Goal: Task Accomplishment & Management: Complete application form

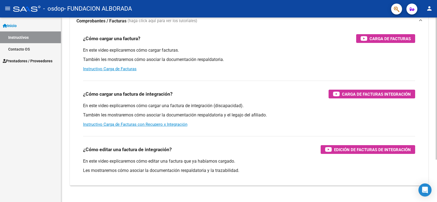
scroll to position [46, 0]
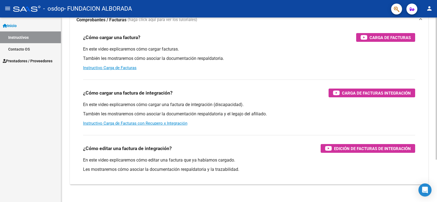
click at [437, 174] on div at bounding box center [435, 124] width 1 height 142
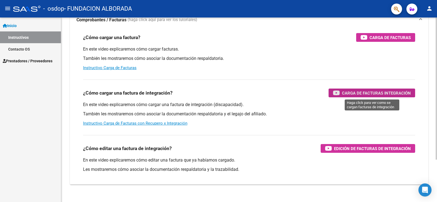
click at [337, 93] on icon "button" at bounding box center [336, 93] width 7 height 6
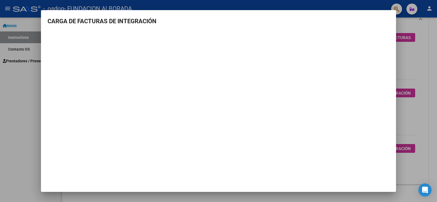
click at [296, 171] on mat-dialog-container "CARGA DE FACTURAS DE INTEGRACIÓN" at bounding box center [218, 101] width 355 height 182
click at [140, 158] on mat-dialog-container "CARGA DE FACTURAS DE INTEGRACIÓN" at bounding box center [218, 101] width 355 height 182
click at [189, 159] on mat-dialog-container "CARGA DE FACTURAS DE INTEGRACIÓN" at bounding box center [218, 101] width 355 height 182
click at [115, 174] on mat-dialog-container "CARGA DE FACTURAS DE INTEGRACIÓN" at bounding box center [218, 101] width 355 height 182
click at [92, 164] on mat-dialog-container "CARGA DE FACTURAS DE INTEGRACIÓN" at bounding box center [218, 101] width 355 height 182
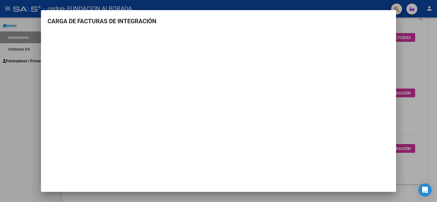
click at [191, 173] on mat-dialog-container "CARGA DE FACTURAS DE INTEGRACIÓN" at bounding box center [218, 101] width 355 height 182
click at [121, 177] on mat-dialog-container "CARGA DE FACTURAS DE INTEGRACIÓN" at bounding box center [218, 101] width 355 height 182
click at [388, 182] on mat-dialog-container "CARGA DE FACTURAS DE INTEGRACIÓN" at bounding box center [218, 101] width 355 height 182
click at [195, 195] on div at bounding box center [218, 101] width 437 height 202
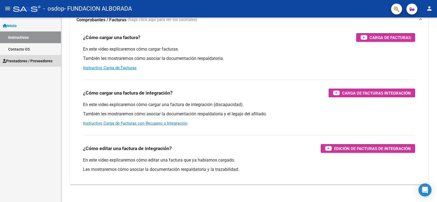
click at [43, 61] on span "Prestadores / Proveedores" at bounding box center [28, 61] width 50 height 6
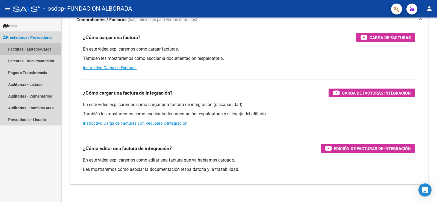
click at [36, 48] on link "Facturas - Listado/Carga" at bounding box center [30, 49] width 61 height 12
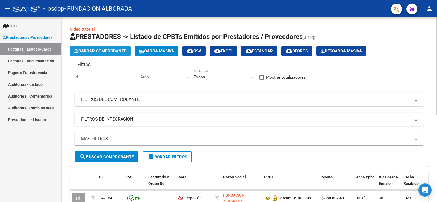
click at [89, 50] on span "Cargar Comprobante" at bounding box center [100, 51] width 52 height 5
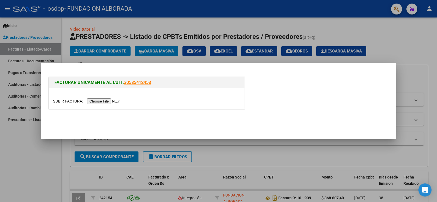
click at [68, 100] on input "file" at bounding box center [87, 101] width 69 height 6
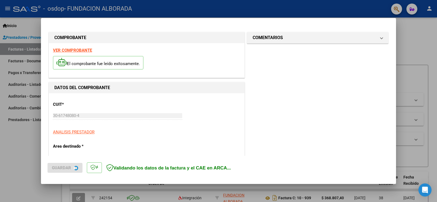
scroll to position [125, 0]
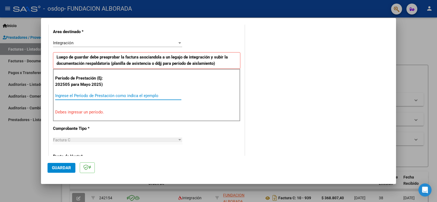
click at [83, 94] on input "Ingrese el Período de Prestación como indica el ejemplo" at bounding box center [118, 95] width 126 height 5
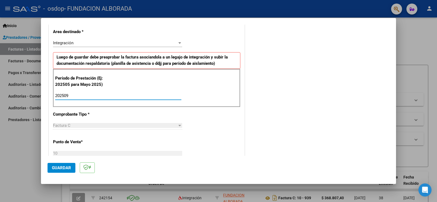
type input "202509"
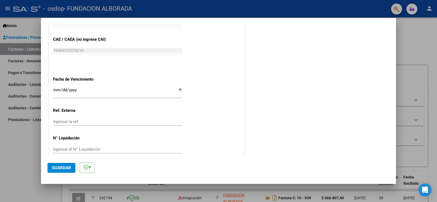
scroll to position [349, 0]
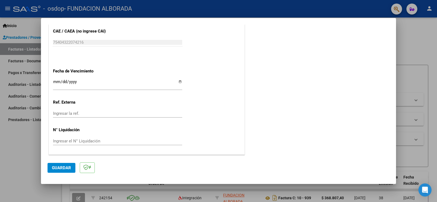
click at [56, 167] on span "Guardar" at bounding box center [61, 167] width 19 height 5
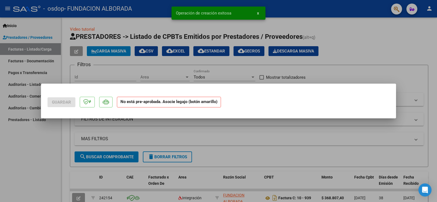
scroll to position [0, 0]
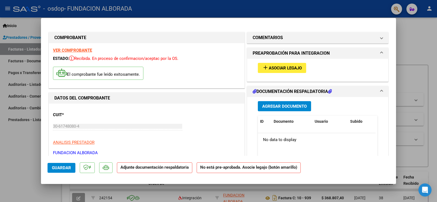
click at [269, 66] on span "Asociar Legajo" at bounding box center [285, 68] width 33 height 5
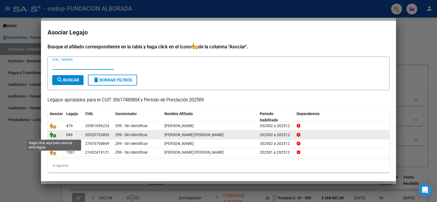
click at [53, 134] on icon at bounding box center [53, 134] width 7 height 6
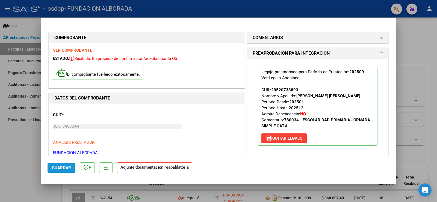
click at [63, 166] on span "Guardar" at bounding box center [61, 167] width 19 height 5
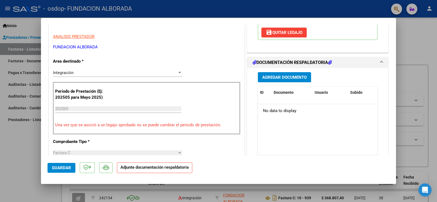
scroll to position [107, 0]
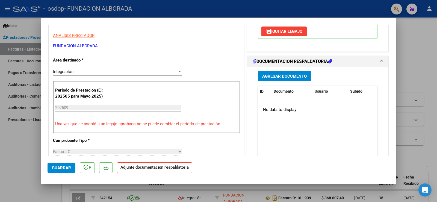
click at [291, 76] on span "Agregar Documento" at bounding box center [284, 76] width 44 height 5
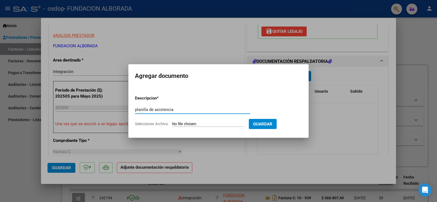
type input "planilla de asistencia"
click at [154, 124] on span "Seleccionar Archivo" at bounding box center [151, 123] width 33 height 4
click at [172, 124] on input "Seleccionar Archivo" at bounding box center [208, 123] width 72 height 5
type input "C:\fakepath\[PERSON_NAME] - Asistencia 09-2025.pdf"
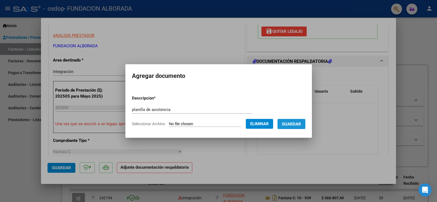
click at [294, 123] on span "Guardar" at bounding box center [291, 123] width 19 height 5
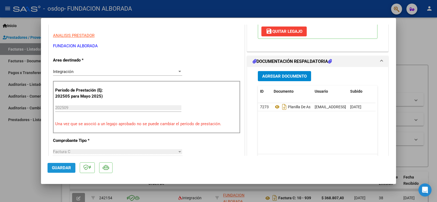
click at [66, 168] on span "Guardar" at bounding box center [61, 167] width 19 height 5
click at [62, 168] on span "Guardar" at bounding box center [61, 167] width 19 height 5
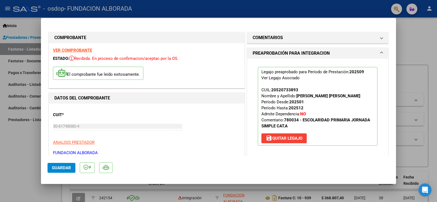
scroll to position [358, 0]
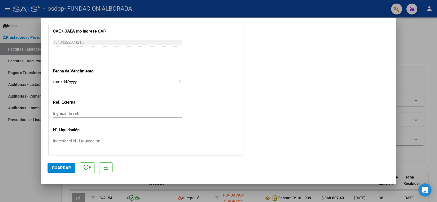
click at [408, 45] on div at bounding box center [218, 101] width 437 height 202
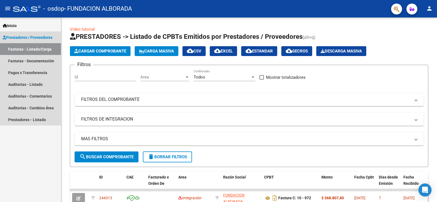
click at [25, 47] on link "Facturas - Listado/Carga" at bounding box center [30, 49] width 61 height 12
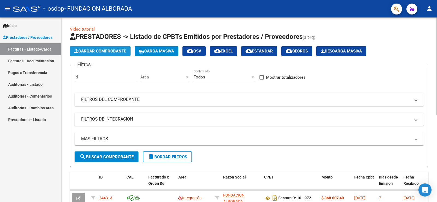
click at [88, 49] on span "Cargar Comprobante" at bounding box center [100, 51] width 52 height 5
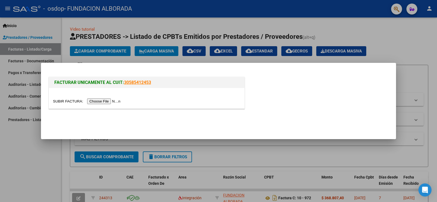
click at [70, 102] on input "file" at bounding box center [87, 101] width 69 height 6
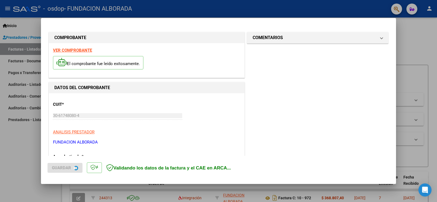
scroll to position [124, 0]
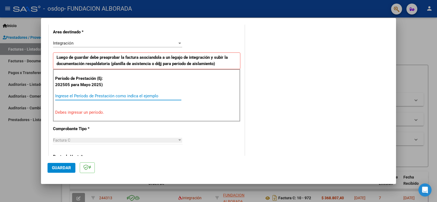
click at [72, 95] on input "Ingrese el Período de Prestación como indica el ejemplo" at bounding box center [118, 95] width 126 height 5
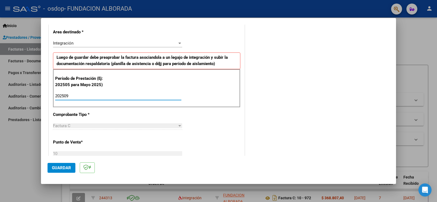
type input "202509"
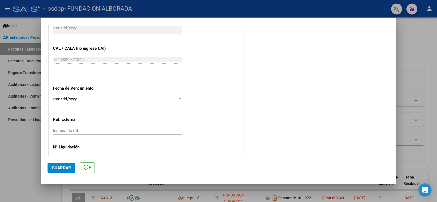
scroll to position [349, 0]
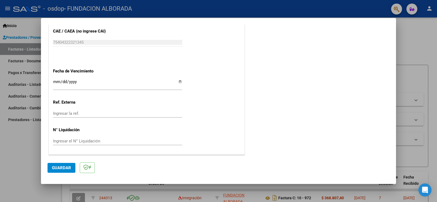
click at [64, 167] on span "Guardar" at bounding box center [61, 167] width 19 height 5
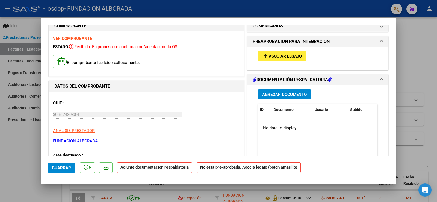
scroll to position [0, 0]
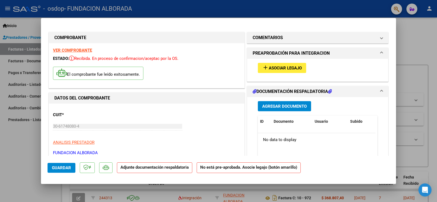
click at [286, 67] on span "Asociar Legajo" at bounding box center [285, 68] width 33 height 5
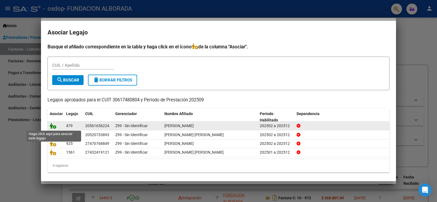
click at [54, 125] on icon at bounding box center [53, 126] width 7 height 6
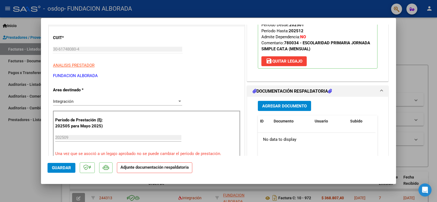
scroll to position [78, 0]
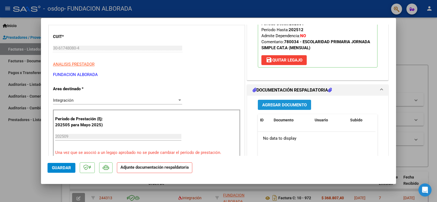
click at [267, 102] on span "Agregar Documento" at bounding box center [284, 104] width 44 height 5
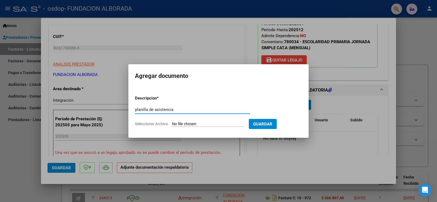
type input "planilla de asistencia"
click at [157, 124] on span "Seleccionar Archivo" at bounding box center [151, 123] width 33 height 4
click at [172, 124] on input "Seleccionar Archivo" at bounding box center [208, 123] width 72 height 5
click at [146, 122] on span "Seleccionar Archivo" at bounding box center [151, 123] width 33 height 4
click at [172, 122] on input "Seleccionar Archivo" at bounding box center [208, 123] width 72 height 5
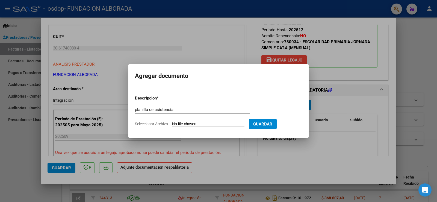
type input "C:\fakepath\[PERSON_NAME] - Asistencia 09-2025 .pdf"
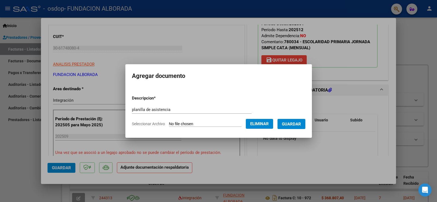
click at [293, 123] on span "Guardar" at bounding box center [291, 123] width 19 height 5
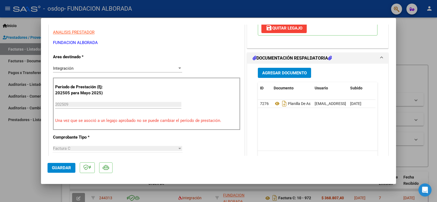
scroll to position [113, 0]
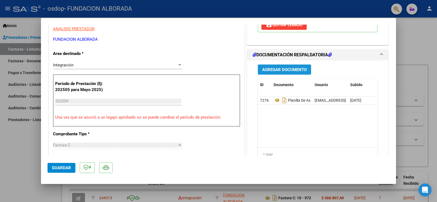
click at [274, 69] on span "Agregar Documento" at bounding box center [284, 69] width 44 height 5
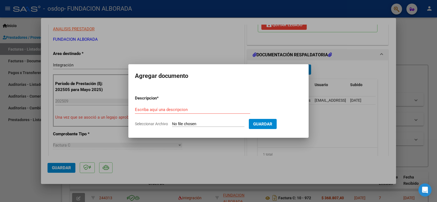
click at [405, 82] on div at bounding box center [218, 101] width 437 height 202
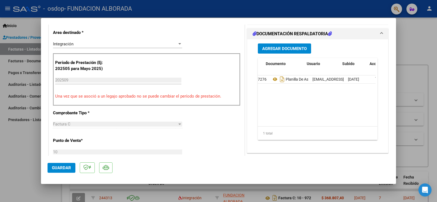
scroll to position [0, 0]
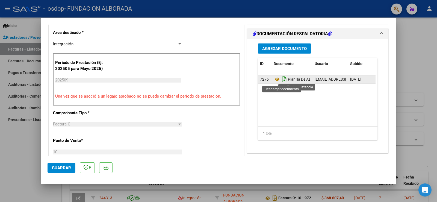
click at [281, 80] on icon "Descargar documento" at bounding box center [284, 79] width 7 height 9
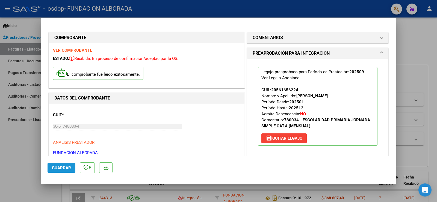
click at [59, 167] on span "Guardar" at bounding box center [61, 167] width 19 height 5
click at [419, 40] on div at bounding box center [218, 101] width 437 height 202
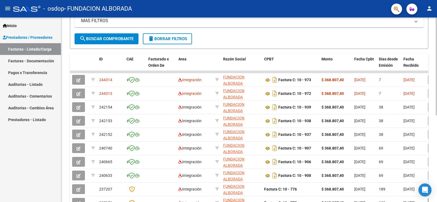
scroll to position [118, 0]
click at [437, 129] on div at bounding box center [435, 131] width 1 height 98
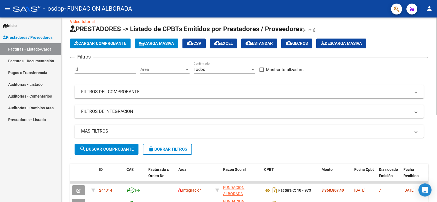
scroll to position [0, 0]
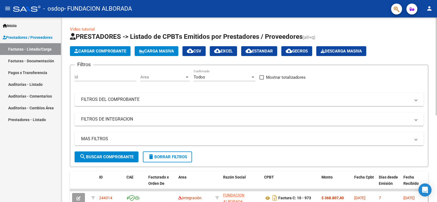
click at [437, 96] on div at bounding box center [435, 66] width 1 height 98
click at [90, 49] on span "Cargar Comprobante" at bounding box center [100, 51] width 52 height 5
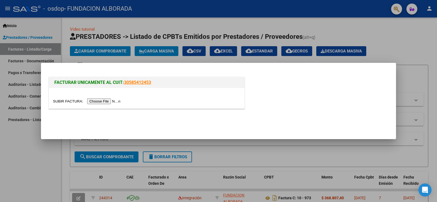
click at [100, 100] on input "file" at bounding box center [87, 101] width 69 height 6
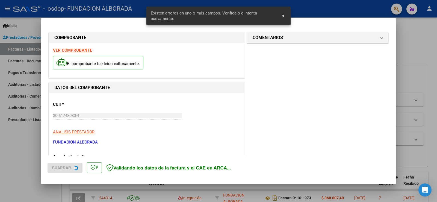
scroll to position [124, 0]
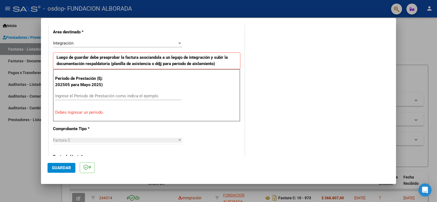
click at [87, 96] on input "Ingrese el Período de Prestación como indica el ejemplo" at bounding box center [118, 95] width 126 height 5
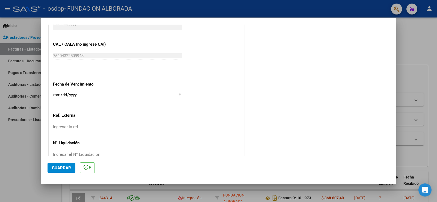
scroll to position [364, 0]
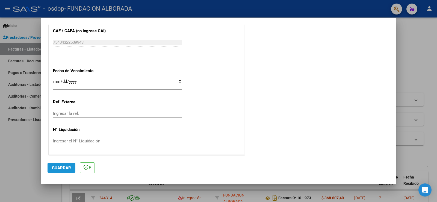
click at [62, 163] on button "Guardar" at bounding box center [62, 168] width 28 height 10
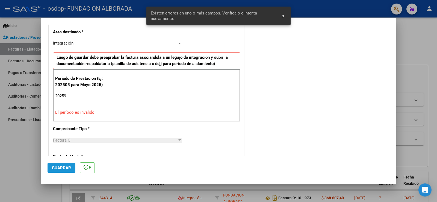
click at [67, 166] on span "Guardar" at bounding box center [61, 167] width 19 height 5
click at [78, 94] on input "20259" at bounding box center [118, 95] width 126 height 5
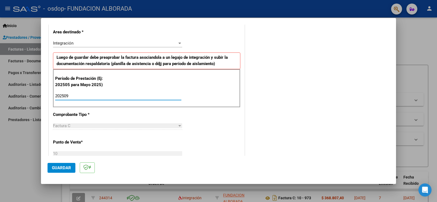
type input "202509"
click at [60, 168] on span "Guardar" at bounding box center [61, 167] width 19 height 5
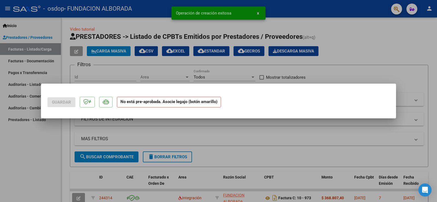
scroll to position [0, 0]
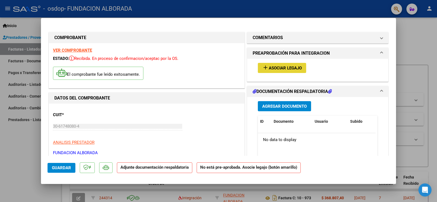
click at [290, 67] on span "Asociar Legajo" at bounding box center [285, 68] width 33 height 5
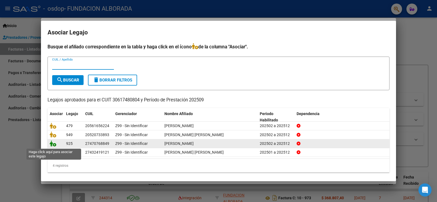
click at [52, 145] on icon at bounding box center [53, 143] width 7 height 6
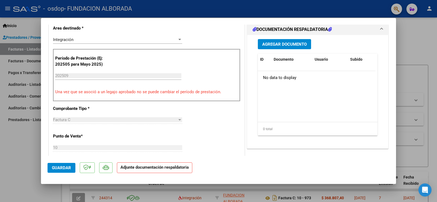
scroll to position [140, 0]
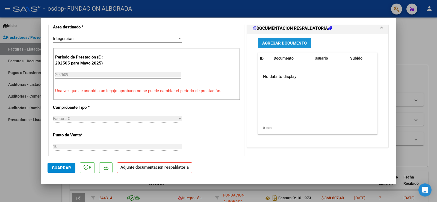
click at [291, 43] on span "Agregar Documento" at bounding box center [284, 43] width 44 height 5
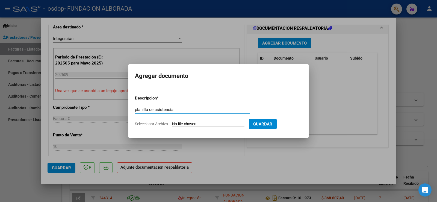
type input "planilla de asistencia"
click at [158, 124] on span "Seleccionar Archivo" at bounding box center [151, 123] width 33 height 4
click at [172, 124] on input "Seleccionar Archivo" at bounding box center [208, 123] width 72 height 5
type input "C:\fakepath\[PERSON_NAME] - Asistencia 09-2025 .pdf"
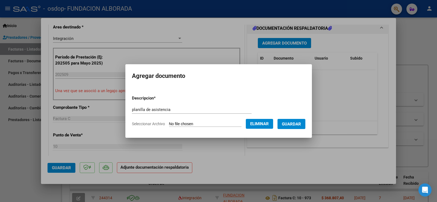
click at [293, 124] on span "Guardar" at bounding box center [291, 123] width 19 height 5
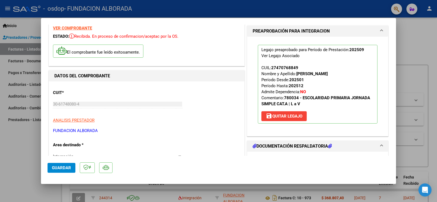
scroll to position [0, 0]
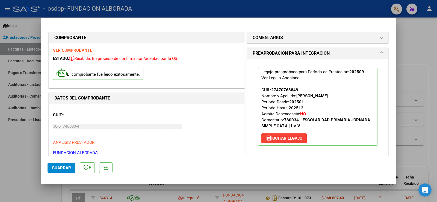
click at [61, 168] on span "Guardar" at bounding box center [61, 167] width 19 height 5
